Goal: Find specific page/section: Find specific page/section

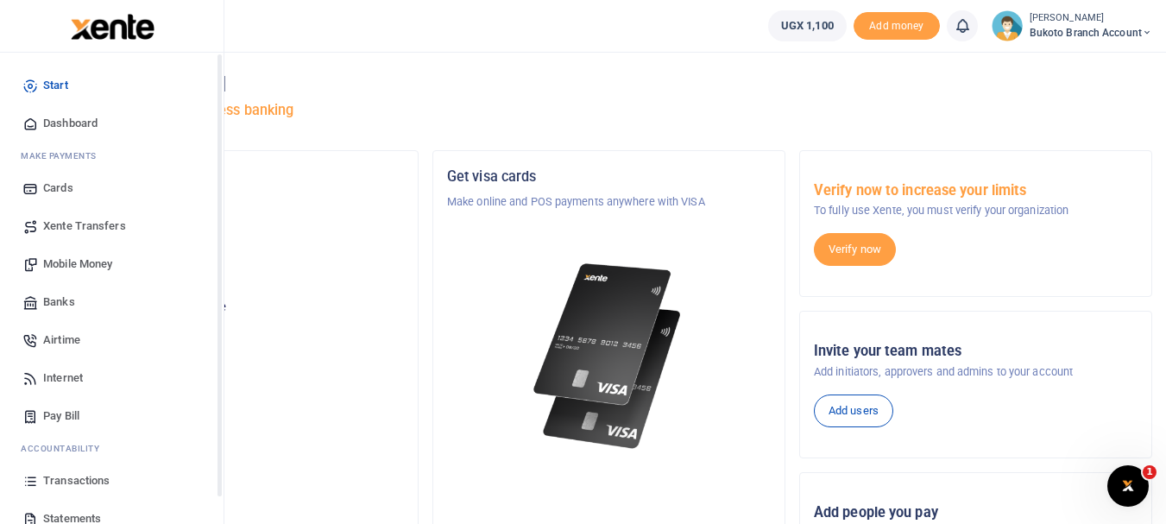
click at [36, 511] on icon at bounding box center [30, 519] width 16 height 16
